Goal: Task Accomplishment & Management: Complete application form

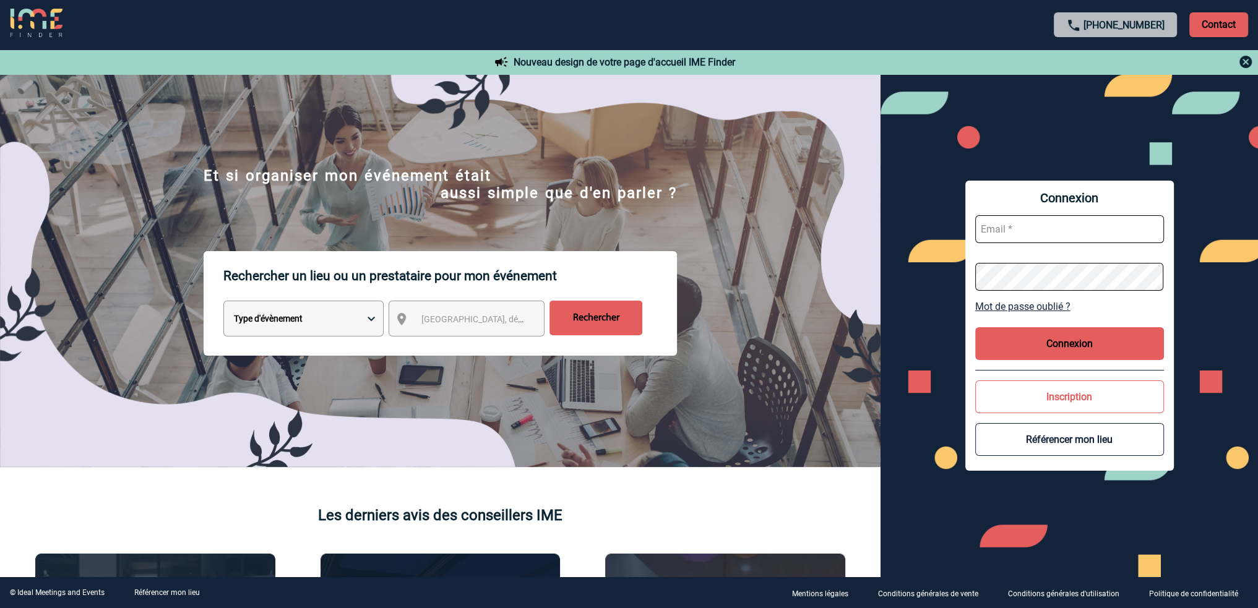
type input "angelina.salinardi@capgemini.com"
click at [1017, 343] on button "Connexion" at bounding box center [1069, 343] width 189 height 33
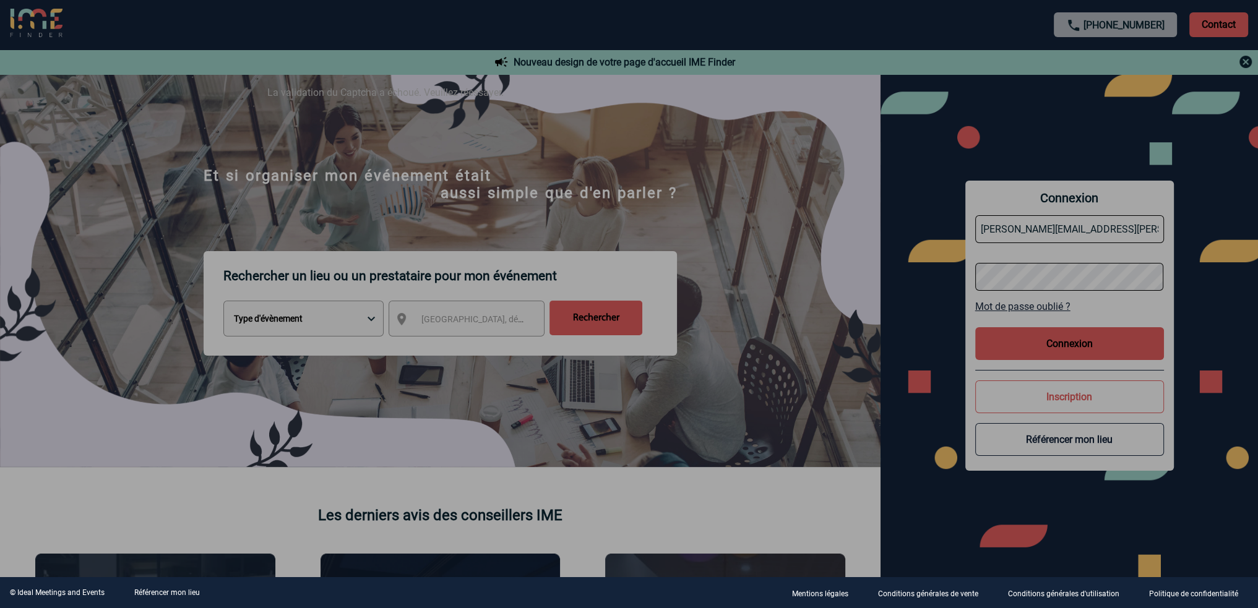
click at [1084, 348] on div at bounding box center [629, 304] width 1258 height 608
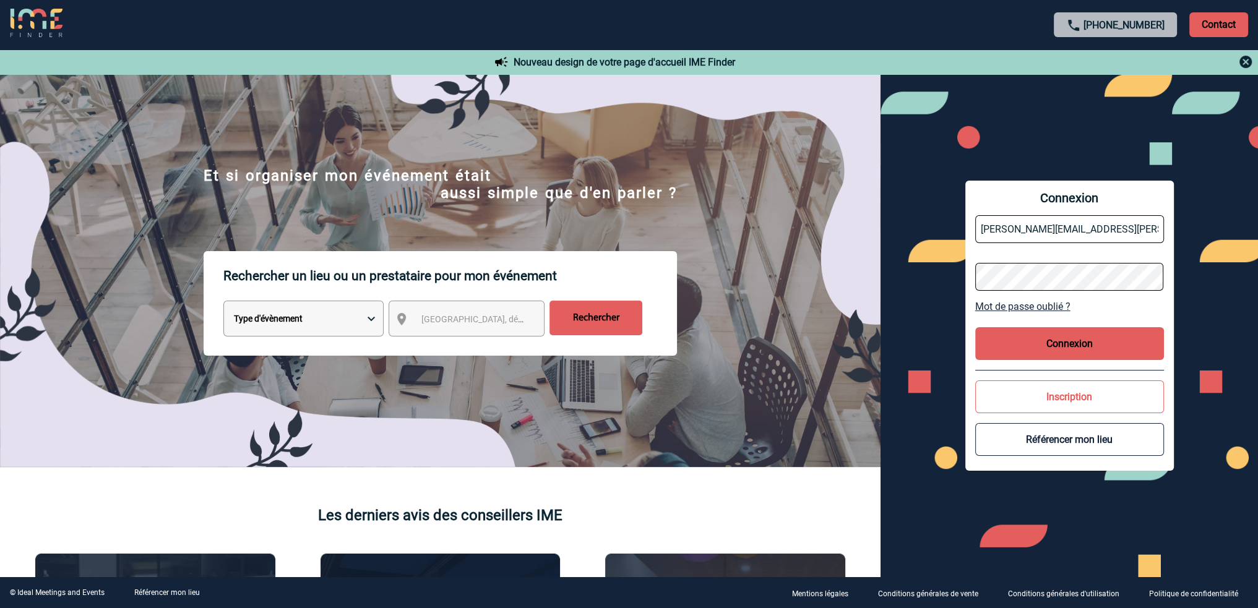
click at [1078, 341] on button "Connexion" at bounding box center [1069, 343] width 189 height 33
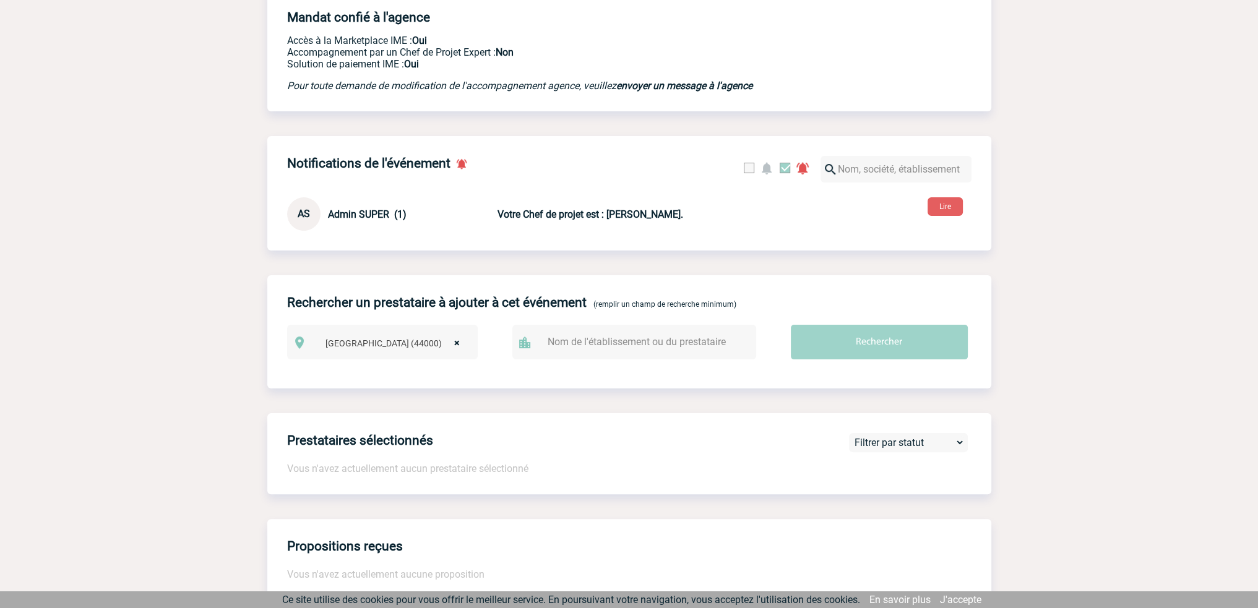
scroll to position [259, 0]
